Goal: Navigation & Orientation: Find specific page/section

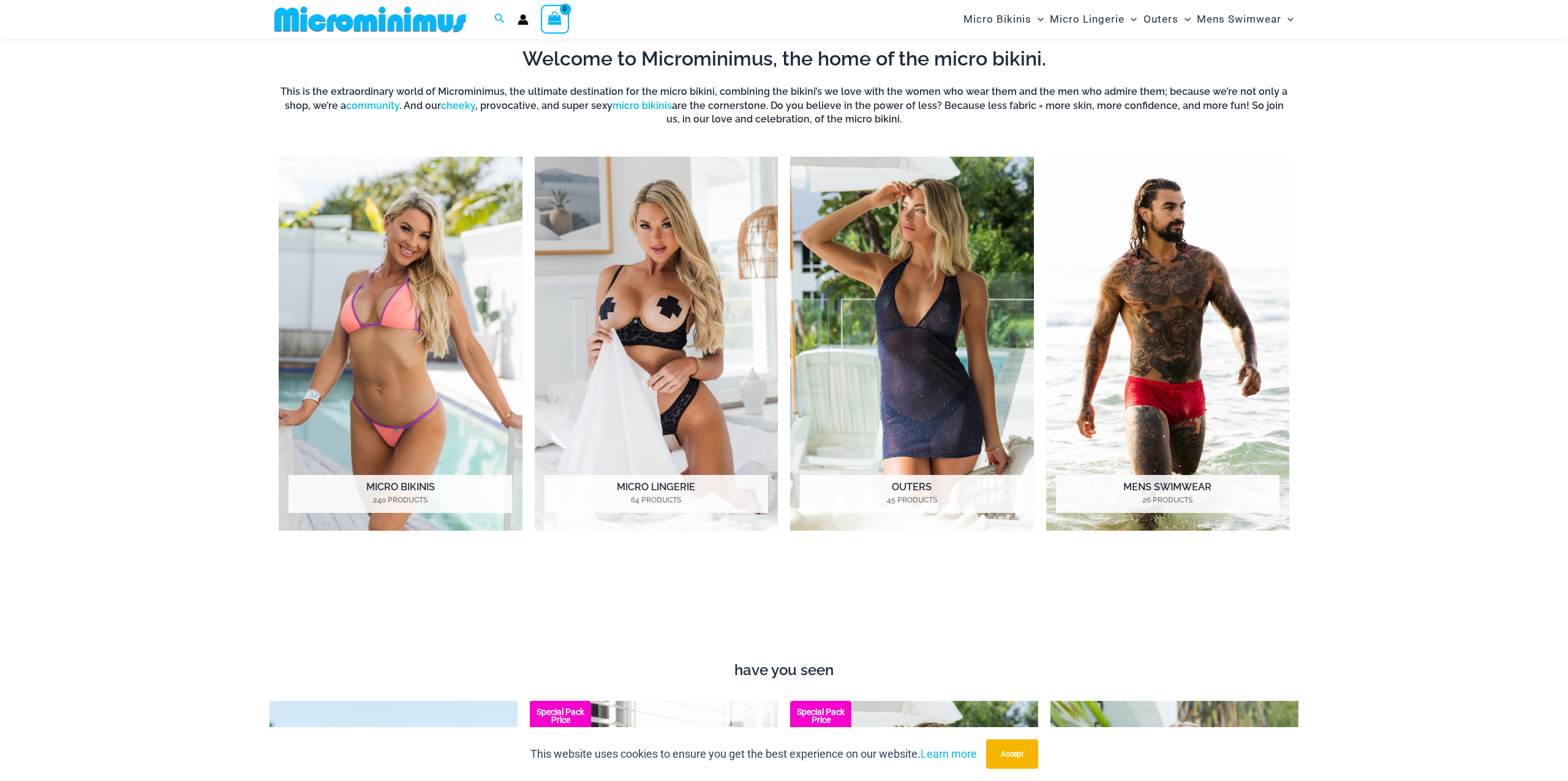
scroll to position [663, 0]
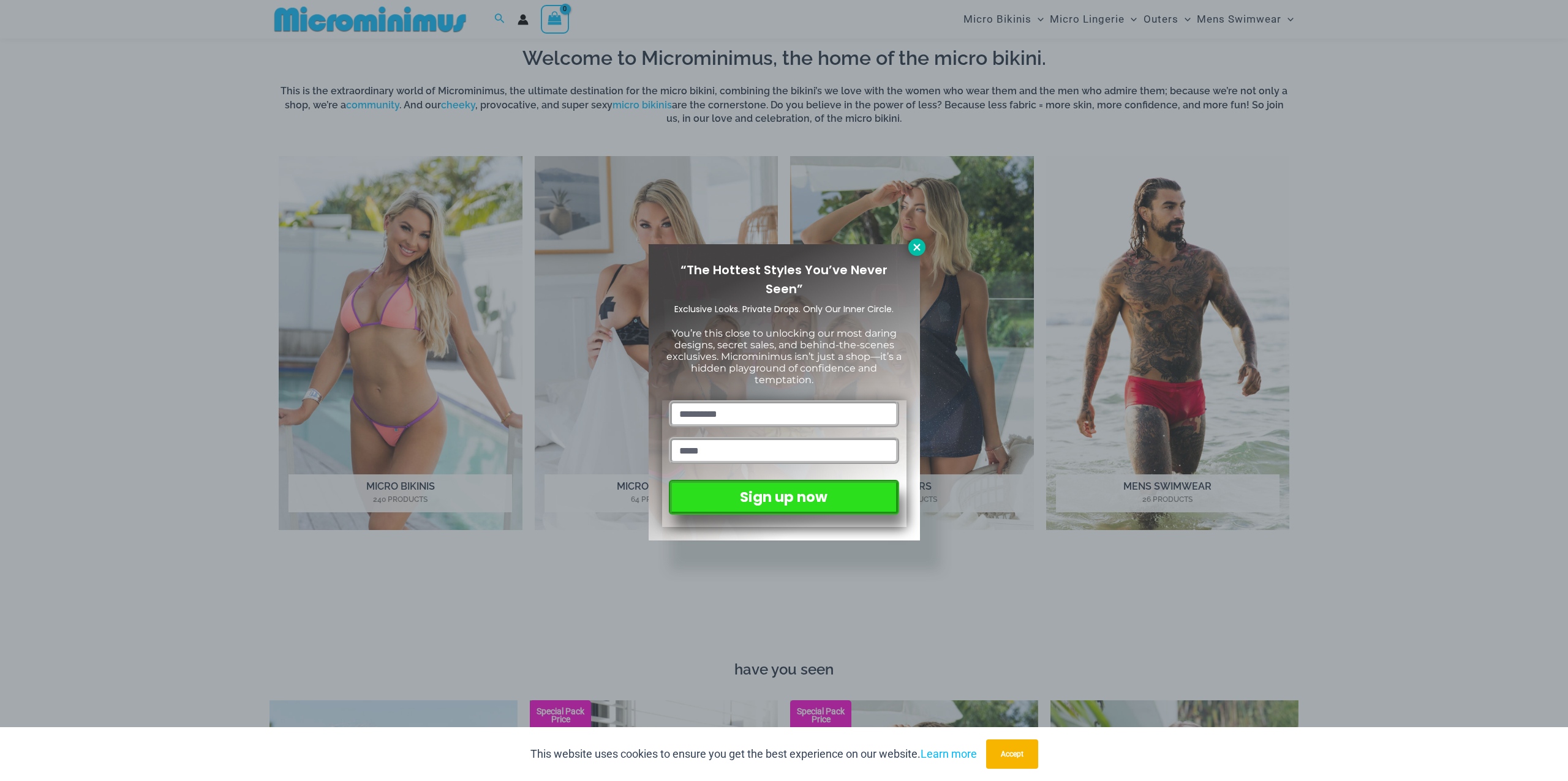
click at [913, 250] on icon at bounding box center [917, 247] width 11 height 11
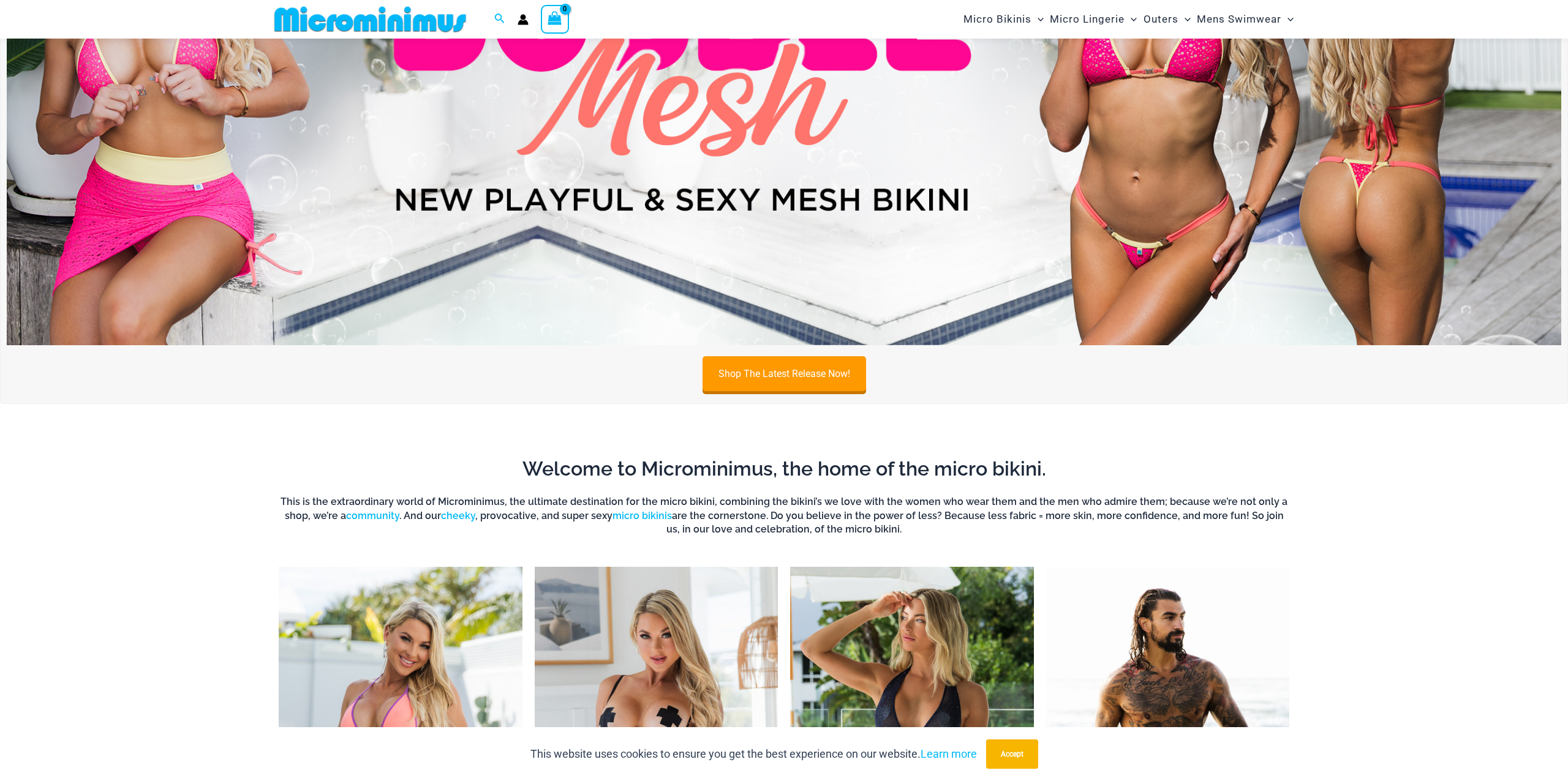
scroll to position [0, 0]
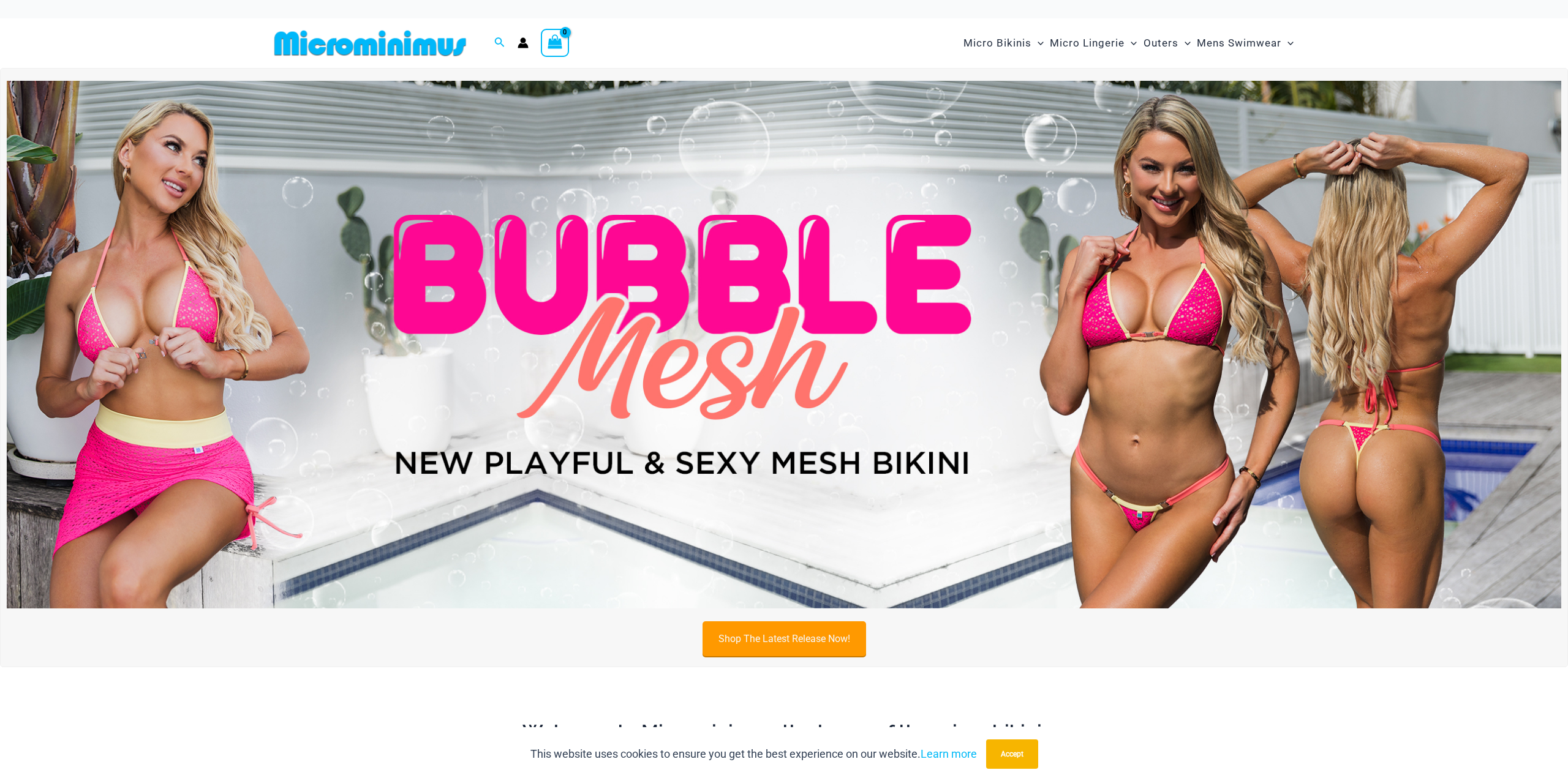
click at [804, 626] on link "Shop The Latest Release Now!" at bounding box center [784, 639] width 164 height 35
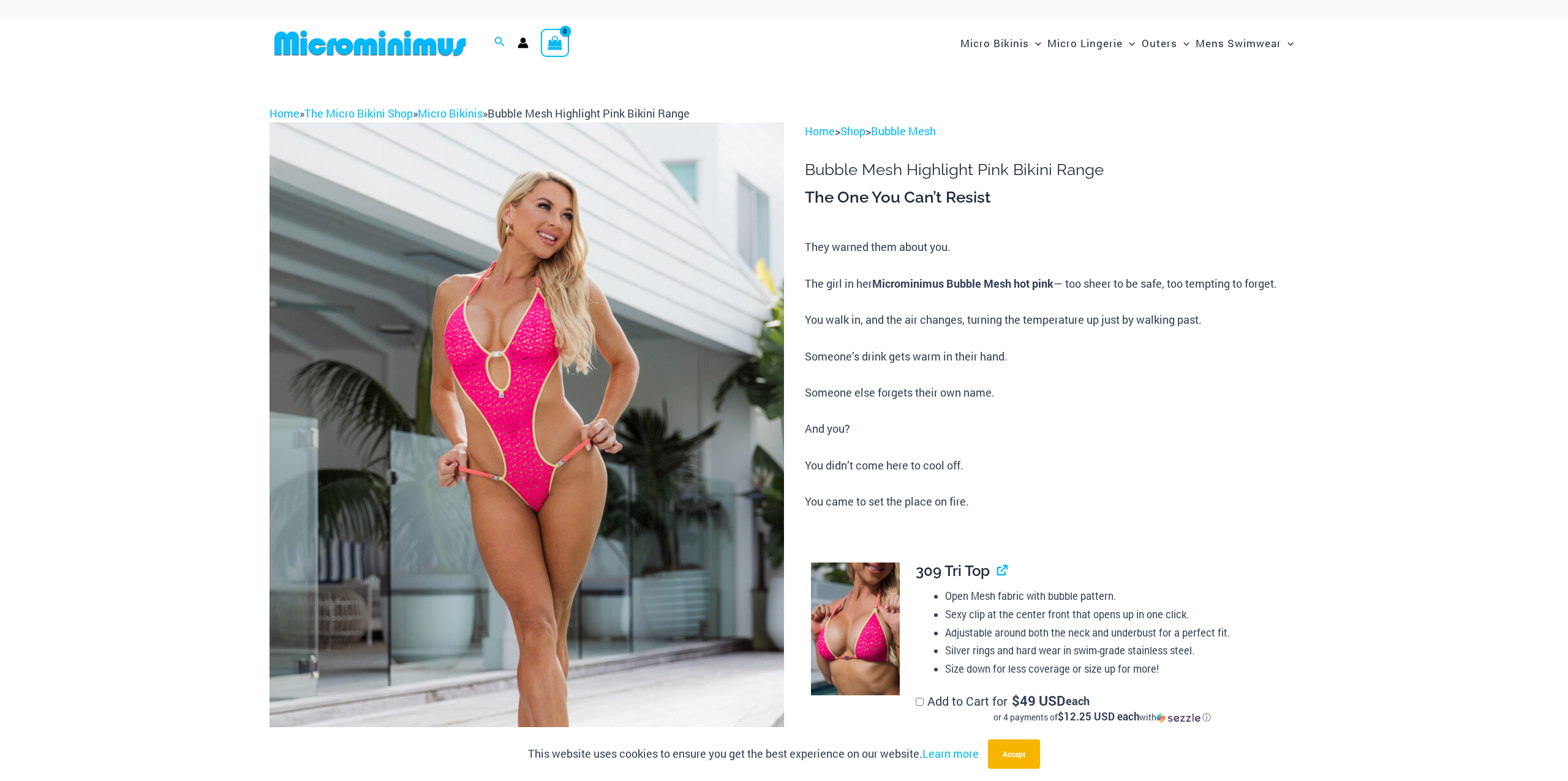
click at [387, 38] on img at bounding box center [370, 42] width 201 height 27
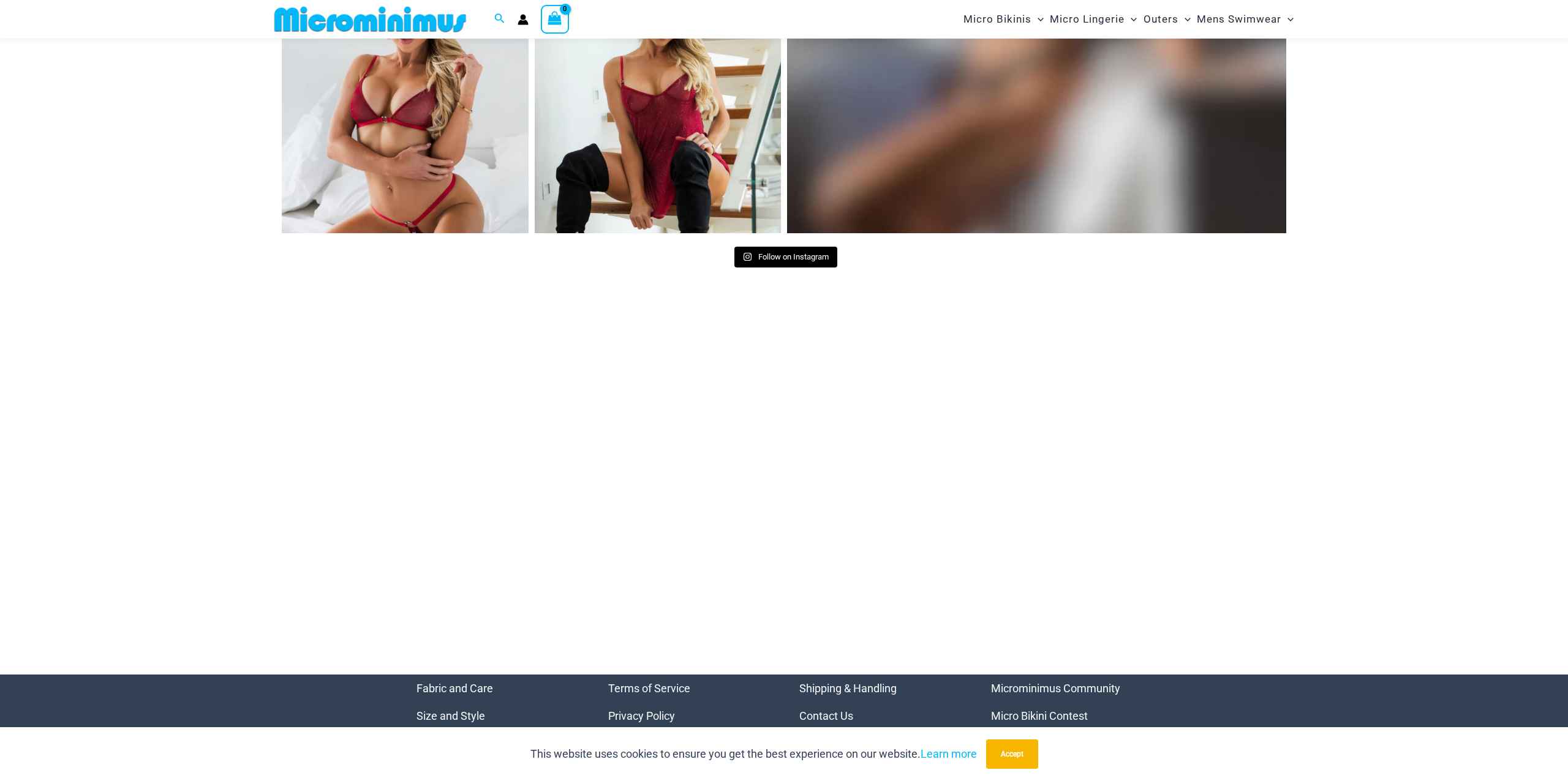
scroll to position [5487, 0]
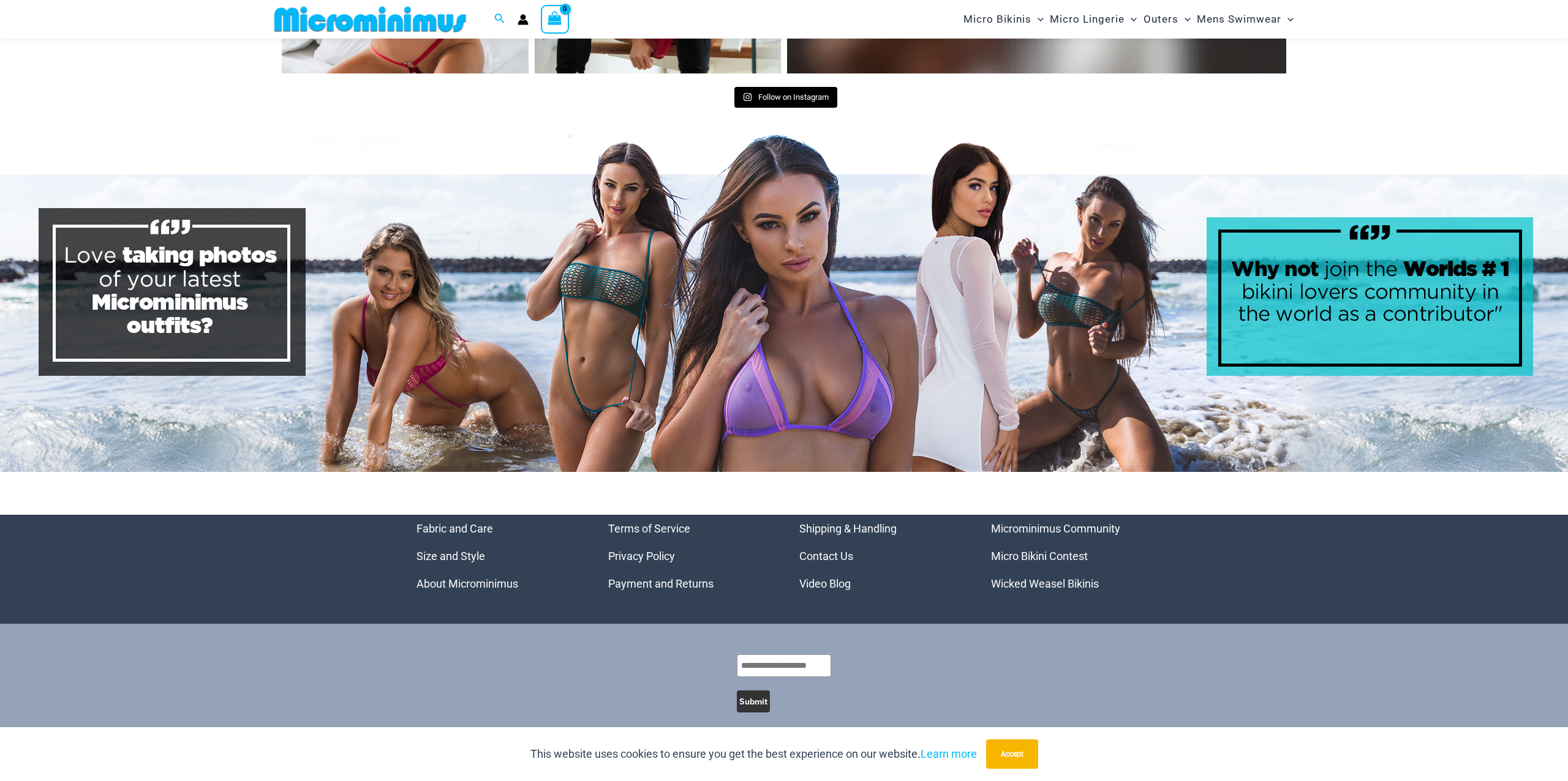
click at [1046, 550] on link "Micro Bikini Contest" at bounding box center [1039, 556] width 96 height 12
